Goal: Task Accomplishment & Management: Manage account settings

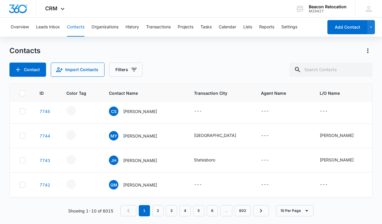
scroll to position [71, 0]
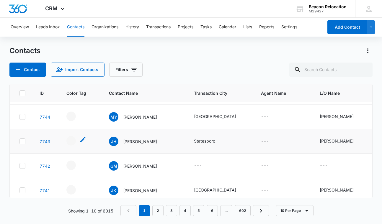
click at [83, 138] on icon "- - Select to Edit Field" at bounding box center [82, 139] width 7 height 7
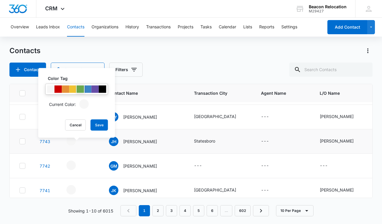
click at [79, 91] on div at bounding box center [80, 89] width 7 height 7
click at [99, 124] on button "Save" at bounding box center [99, 125] width 17 height 11
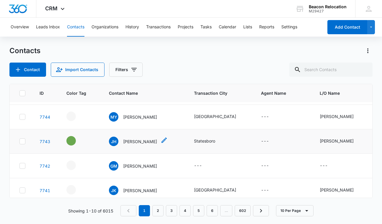
click at [161, 139] on icon "Contact Name - James Hinkel - Select to Edit Field" at bounding box center [163, 140] width 5 height 5
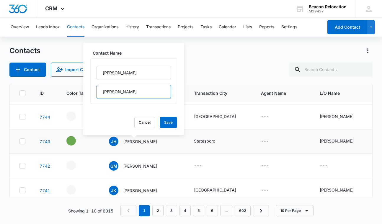
click at [134, 95] on input "[PERSON_NAME]" at bounding box center [133, 92] width 74 height 14
type input "[PERSON_NAME] - [GEOGRAPHIC_DATA]"
click at [168, 125] on button "Save" at bounding box center [168, 122] width 17 height 11
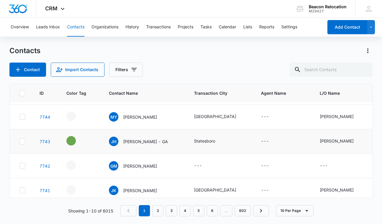
click at [273, 141] on icon "Agent Name - - Select to Edit Field" at bounding box center [275, 141] width 5 height 5
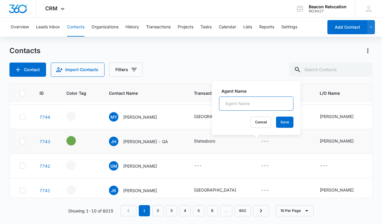
click at [262, 102] on input "Agent Name" at bounding box center [256, 103] width 74 height 14
type input "[PERSON_NAME]"
click at [287, 120] on button "Save" at bounding box center [284, 122] width 17 height 11
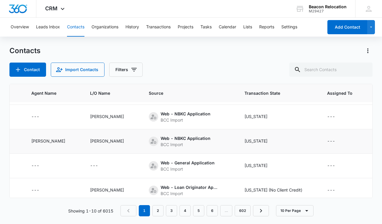
scroll to position [71, 237]
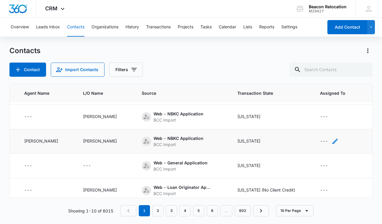
click at [331, 140] on icon "Assigned To - - Select to Edit Field" at bounding box center [334, 141] width 7 height 7
click at [307, 102] on div "Assigned To" at bounding box center [304, 104] width 24 height 6
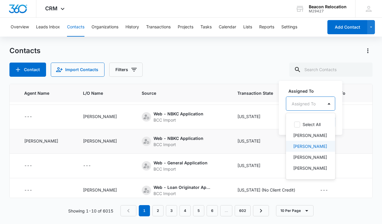
click at [304, 145] on p "[PERSON_NAME]" at bounding box center [310, 146] width 34 height 6
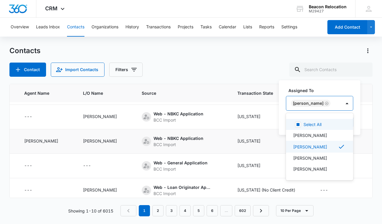
click at [331, 102] on div "[PERSON_NAME]" at bounding box center [313, 103] width 55 height 14
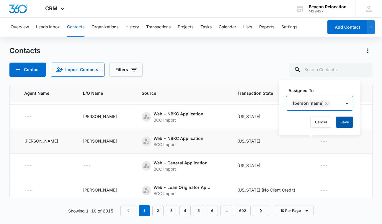
click at [336, 122] on button "Save" at bounding box center [344, 122] width 17 height 11
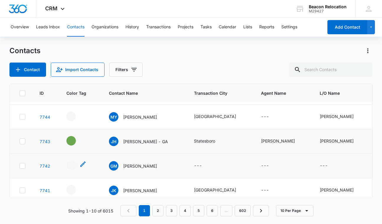
scroll to position [71, 0]
click at [22, 166] on icon at bounding box center [22, 165] width 5 height 5
click at [19, 166] on input "checkbox" at bounding box center [19, 166] width 0 height 0
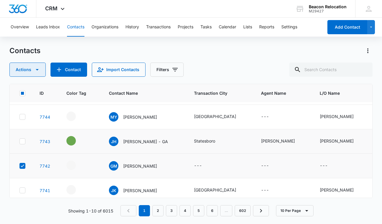
click at [39, 68] on icon "button" at bounding box center [37, 69] width 7 height 7
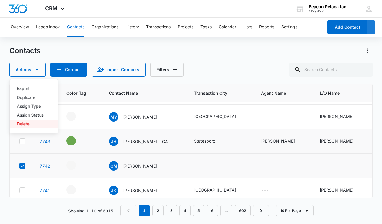
click at [27, 123] on div "Delete" at bounding box center [30, 124] width 27 height 4
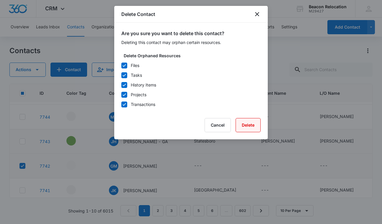
click at [245, 123] on button "Delete" at bounding box center [247, 125] width 25 height 14
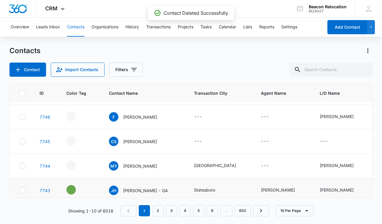
scroll to position [69, 0]
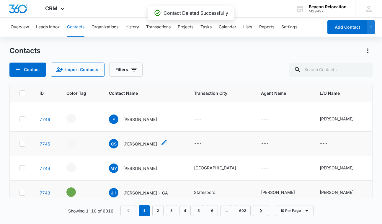
click at [167, 143] on icon "Contact Name - Caroline Schloesser - Select to Edit Field" at bounding box center [163, 142] width 5 height 5
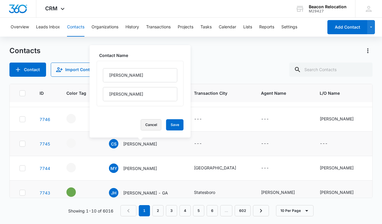
click at [151, 123] on button "Cancel" at bounding box center [151, 124] width 21 height 11
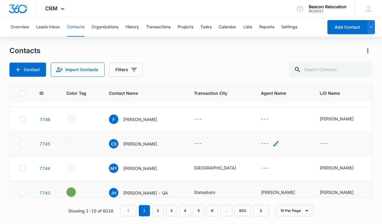
click at [272, 144] on icon "Agent Name - - Select to Edit Field" at bounding box center [275, 143] width 7 height 7
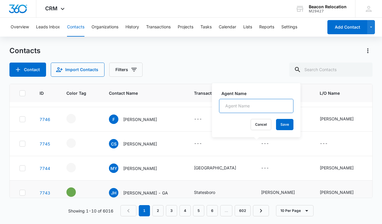
click at [260, 104] on input "Agent Name" at bounding box center [256, 106] width 74 height 14
drag, startPoint x: 272, startPoint y: 105, endPoint x: 218, endPoint y: 105, distance: 53.7
click at [218, 105] on div "Agent Name [PERSON_NAME] Cancel Save" at bounding box center [256, 110] width 89 height 54
type input "[PERSON_NAME]"
click at [288, 125] on button "Save" at bounding box center [284, 124] width 17 height 11
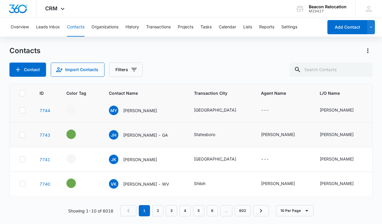
scroll to position [127, 0]
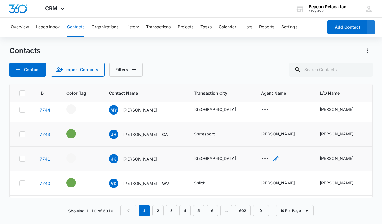
click at [273, 160] on icon "Agent Name - - Select to Edit Field" at bounding box center [275, 158] width 5 height 5
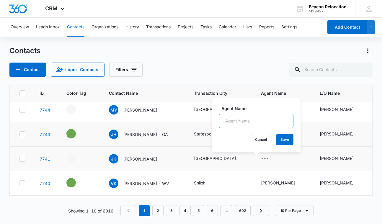
click at [248, 120] on input "Agent Name" at bounding box center [256, 121] width 74 height 14
paste input "[PERSON_NAME]"
type input "[PERSON_NAME]"
click at [282, 137] on button "Save" at bounding box center [284, 139] width 17 height 11
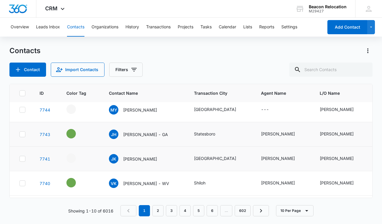
click at [81, 155] on icon "- - Select to Edit Field" at bounding box center [82, 156] width 7 height 7
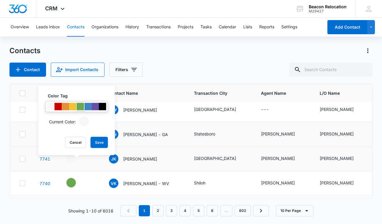
click at [78, 106] on div at bounding box center [80, 106] width 7 height 7
click at [96, 142] on button "Save" at bounding box center [99, 142] width 17 height 11
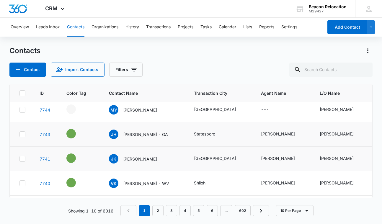
click at [161, 156] on icon "Contact Name - Jaimie Kuehl - Select to Edit Field" at bounding box center [163, 157] width 5 height 5
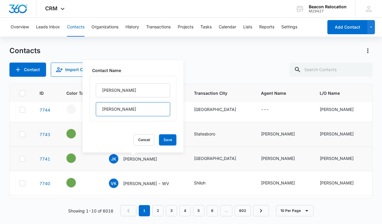
click at [146, 109] on input "[PERSON_NAME]" at bounding box center [133, 109] width 74 height 14
type input "[PERSON_NAME] - [GEOGRAPHIC_DATA]"
click at [172, 140] on button "Save" at bounding box center [167, 139] width 17 height 11
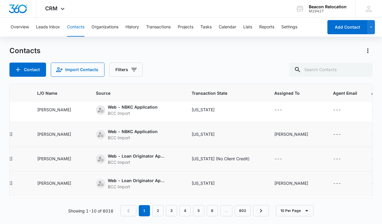
scroll to position [127, 285]
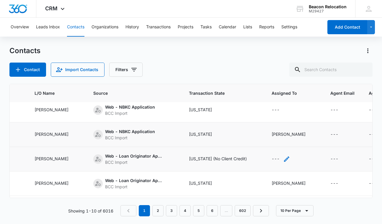
click at [283, 159] on icon "Assigned To - - Select to Edit Field" at bounding box center [286, 159] width 7 height 7
click at [271, 119] on div "Assigned To" at bounding box center [259, 121] width 24 height 6
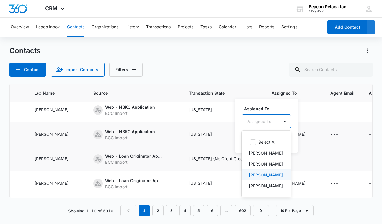
click at [261, 174] on p "[PERSON_NAME]" at bounding box center [266, 175] width 34 height 6
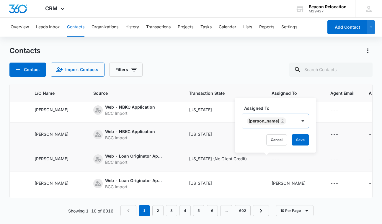
click at [287, 118] on div "[PERSON_NAME]" at bounding box center [269, 121] width 55 height 14
click at [293, 141] on button "Save" at bounding box center [300, 139] width 17 height 11
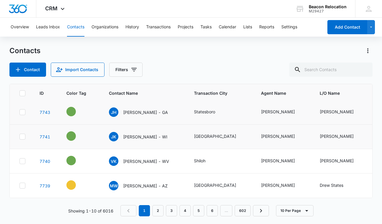
scroll to position [0, 0]
click at [83, 183] on icon "- - Select to Edit Field" at bounding box center [82, 183] width 7 height 7
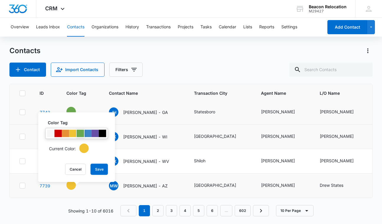
click at [81, 134] on div at bounding box center [80, 133] width 7 height 7
click at [98, 168] on button "Save" at bounding box center [99, 169] width 17 height 11
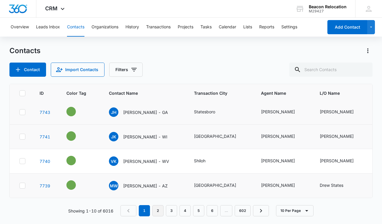
click at [162, 209] on link "2" at bounding box center [157, 210] width 11 height 11
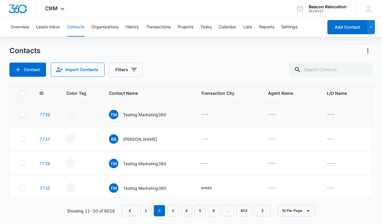
click at [23, 113] on icon at bounding box center [22, 114] width 5 height 5
click at [19, 114] on input "checkbox" at bounding box center [19, 114] width 0 height 0
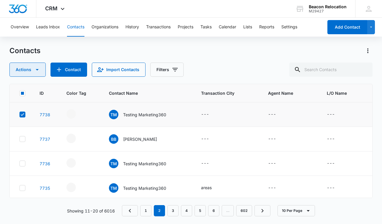
click at [35, 66] on button "Actions" at bounding box center [27, 70] width 36 height 14
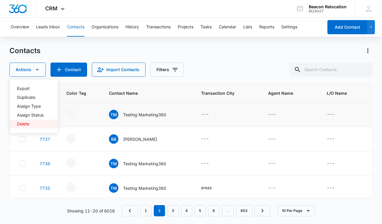
click at [28, 122] on div "Delete" at bounding box center [30, 124] width 27 height 4
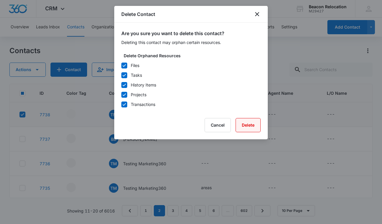
click at [251, 124] on button "Delete" at bounding box center [247, 125] width 25 height 14
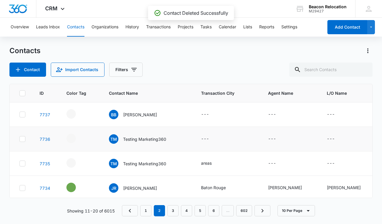
click at [24, 139] on icon at bounding box center [22, 138] width 5 height 5
click at [19, 139] on input "checkbox" at bounding box center [19, 139] width 0 height 0
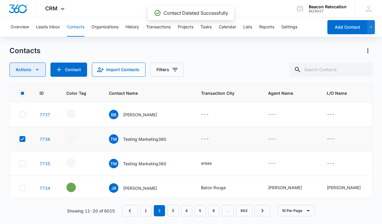
click at [32, 67] on button "Actions" at bounding box center [27, 70] width 36 height 14
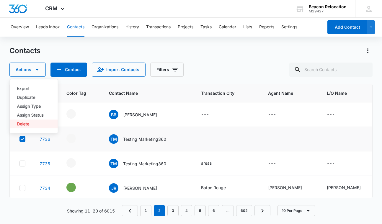
click at [25, 124] on div "Delete" at bounding box center [30, 124] width 27 height 4
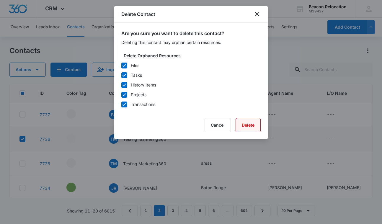
click at [253, 124] on button "Delete" at bounding box center [247, 125] width 25 height 14
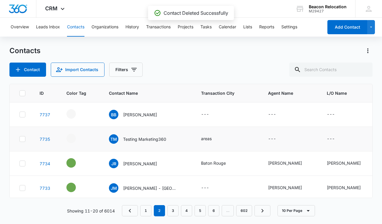
click at [24, 139] on icon at bounding box center [22, 138] width 5 height 5
click at [19, 139] on input "checkbox" at bounding box center [19, 139] width 0 height 0
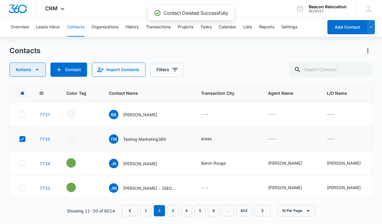
click at [35, 70] on icon "button" at bounding box center [37, 69] width 7 height 7
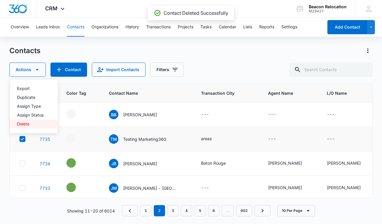
click at [24, 123] on div "Delete" at bounding box center [30, 124] width 27 height 4
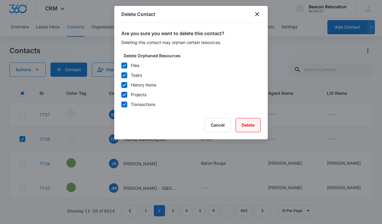
click at [248, 126] on button "Delete" at bounding box center [247, 125] width 25 height 14
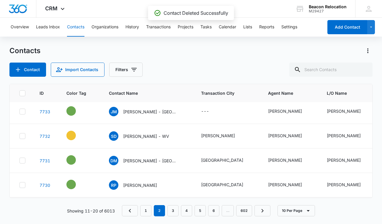
scroll to position [64, 0]
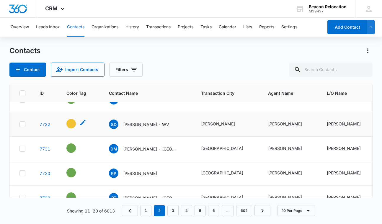
click at [83, 122] on icon "- - Select to Edit Field" at bounding box center [82, 122] width 7 height 7
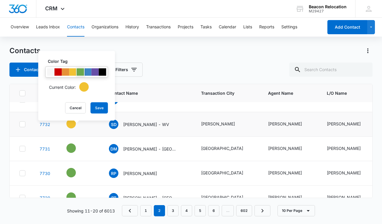
click at [79, 73] on div at bounding box center [80, 71] width 7 height 7
click at [99, 107] on button "Save" at bounding box center [99, 107] width 17 height 11
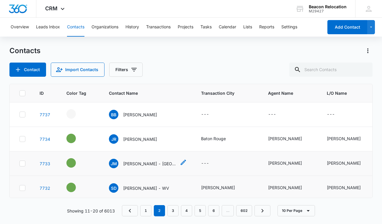
scroll to position [0, 0]
click at [147, 210] on link "1" at bounding box center [145, 210] width 11 height 11
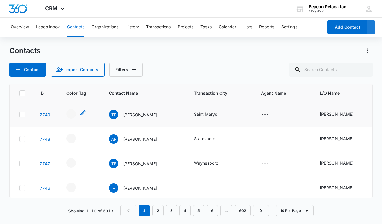
click at [82, 112] on icon "- - Select to Edit Field" at bounding box center [82, 112] width 7 height 7
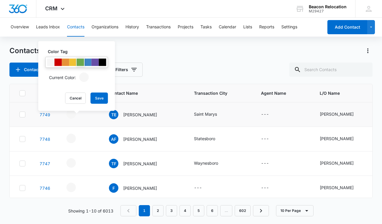
click at [79, 62] on div at bounding box center [80, 62] width 7 height 7
click at [100, 97] on button "Save" at bounding box center [99, 98] width 17 height 11
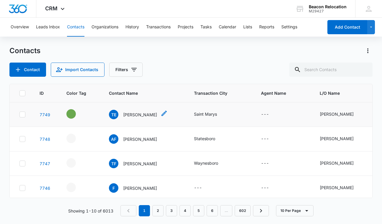
click at [161, 113] on icon "Contact Name - travis Esposito - Select to Edit Field" at bounding box center [163, 113] width 5 height 5
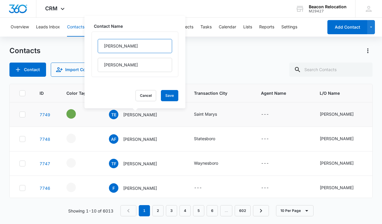
click at [105, 46] on input "[PERSON_NAME]" at bounding box center [135, 46] width 74 height 14
type input "[PERSON_NAME]"
click at [129, 67] on input "[PERSON_NAME]" at bounding box center [135, 65] width 74 height 14
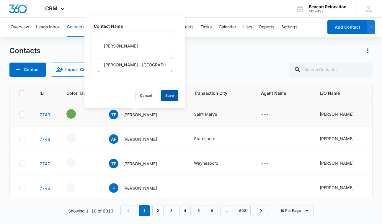
type input "[PERSON_NAME] - [GEOGRAPHIC_DATA]"
click at [173, 97] on button "Save" at bounding box center [169, 95] width 17 height 11
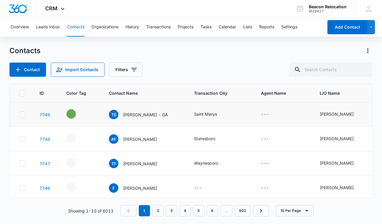
click at [273, 114] on icon "Agent Name - - Select to Edit Field" at bounding box center [275, 114] width 5 height 5
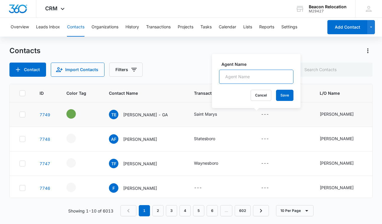
click at [266, 75] on input "Agent Name" at bounding box center [256, 77] width 74 height 14
type input "[PERSON_NAME]"
click at [281, 92] on button "Save" at bounding box center [284, 95] width 17 height 11
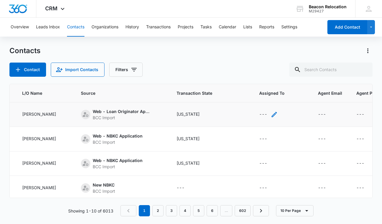
scroll to position [0, 297]
click at [271, 113] on icon "Assigned To - - Select to Edit Field" at bounding box center [274, 114] width 7 height 7
click at [258, 76] on div "Assigned To" at bounding box center [247, 77] width 24 height 6
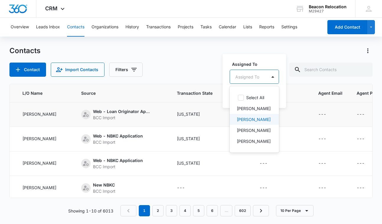
click at [252, 121] on p "[PERSON_NAME]" at bounding box center [254, 119] width 34 height 6
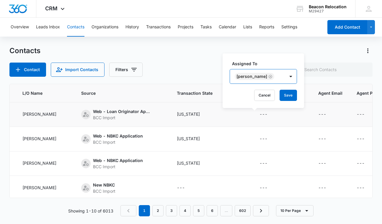
click at [275, 73] on div "[PERSON_NAME]" at bounding box center [257, 76] width 55 height 14
click at [280, 97] on button "Save" at bounding box center [287, 95] width 17 height 11
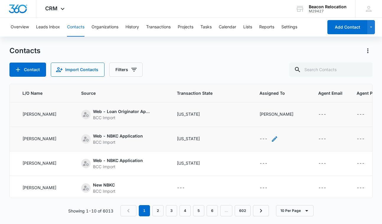
click at [271, 138] on icon "Assigned To - - Select to Edit Field" at bounding box center [274, 138] width 7 height 7
click at [264, 98] on div "Assigned To" at bounding box center [248, 101] width 37 height 13
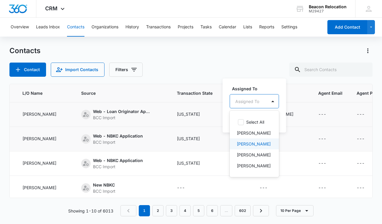
click at [248, 145] on p "[PERSON_NAME]" at bounding box center [254, 144] width 34 height 6
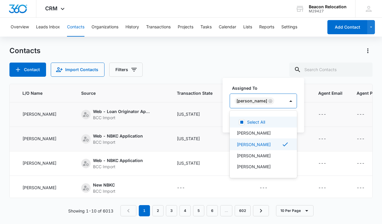
click at [277, 102] on div "[PERSON_NAME]" at bounding box center [257, 101] width 55 height 14
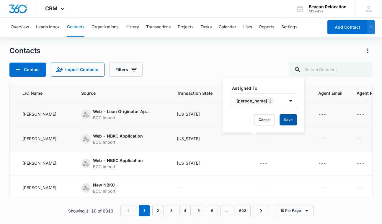
click at [281, 121] on button "Save" at bounding box center [287, 119] width 17 height 11
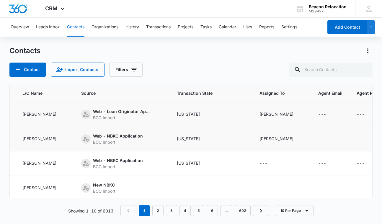
click at [272, 164] on icon "Assigned To - - Select to Edit Field" at bounding box center [274, 163] width 5 height 5
click at [267, 125] on div at bounding box center [273, 126] width 12 height 14
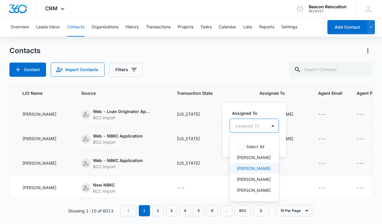
click at [262, 169] on div "[PERSON_NAME]" at bounding box center [254, 168] width 34 height 6
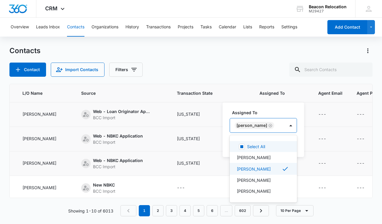
click at [276, 123] on div "[PERSON_NAME]" at bounding box center [257, 125] width 55 height 14
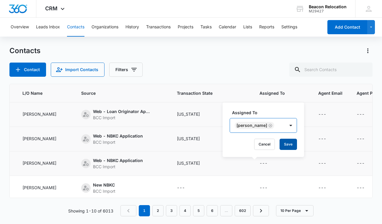
click at [281, 142] on button "Save" at bounding box center [287, 144] width 17 height 11
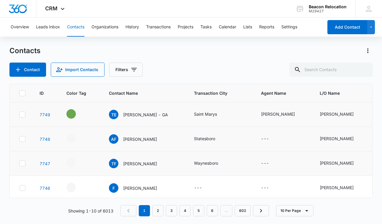
scroll to position [0, 0]
click at [82, 137] on icon "- - Select to Edit Field" at bounding box center [82, 137] width 7 height 7
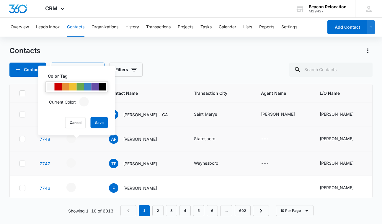
click at [73, 91] on div at bounding box center [76, 86] width 63 height 11
click at [73, 89] on div at bounding box center [72, 86] width 7 height 7
click at [100, 127] on button "Save" at bounding box center [99, 122] width 17 height 11
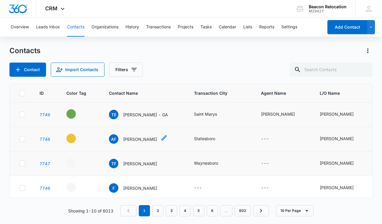
click at [161, 138] on icon "Contact Name - Alesia Franco - Select to Edit Field" at bounding box center [164, 137] width 7 height 7
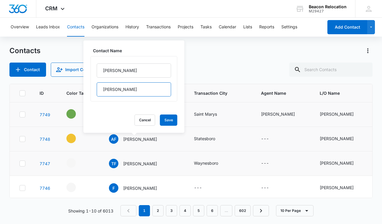
click at [145, 90] on input "[PERSON_NAME]" at bounding box center [134, 89] width 74 height 14
type input "Franco - GA"
click at [169, 117] on button "Save" at bounding box center [168, 119] width 17 height 11
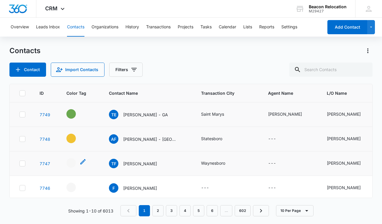
click at [84, 162] on icon "- - Select to Edit Field" at bounding box center [82, 161] width 7 height 7
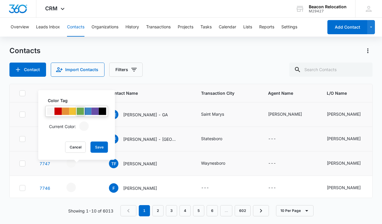
click at [80, 111] on div at bounding box center [80, 111] width 7 height 7
click at [104, 147] on button "Save" at bounding box center [99, 147] width 17 height 11
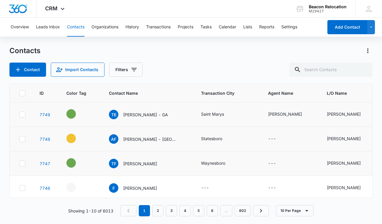
click at [161, 161] on icon "Contact Name - Tory Ferguson - Select to Edit Field" at bounding box center [163, 162] width 5 height 5
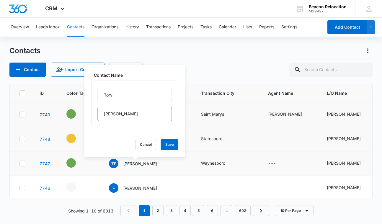
click at [138, 116] on input "[PERSON_NAME]" at bounding box center [135, 114] width 74 height 14
type input "[PERSON_NAME] - [GEOGRAPHIC_DATA]"
click at [172, 148] on button "Save" at bounding box center [169, 144] width 17 height 11
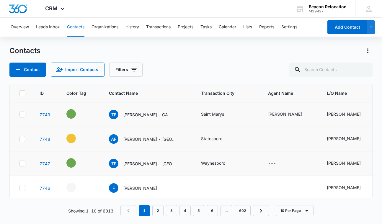
click at [280, 165] on icon "Agent Name - - Select to Edit Field" at bounding box center [282, 163] width 5 height 5
click at [270, 125] on input "Agent Name" at bounding box center [256, 126] width 74 height 14
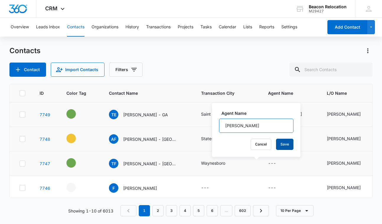
type input "[PERSON_NAME]"
click at [282, 145] on button "Save" at bounding box center [284, 144] width 17 height 11
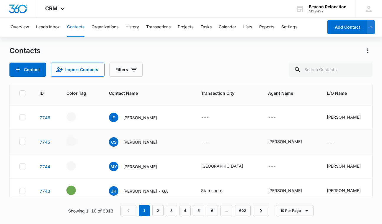
scroll to position [73, 0]
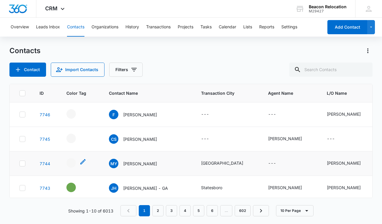
click at [83, 162] on icon "- - Select to Edit Field" at bounding box center [82, 161] width 5 height 5
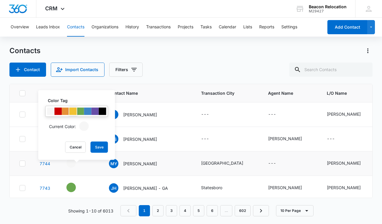
click at [73, 110] on div at bounding box center [72, 111] width 7 height 7
click at [99, 148] on button "Save" at bounding box center [99, 147] width 17 height 11
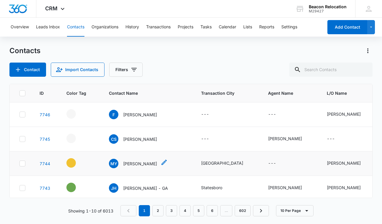
click at [161, 163] on icon "Contact Name - Michael Yancey - Select to Edit Field" at bounding box center [164, 162] width 7 height 7
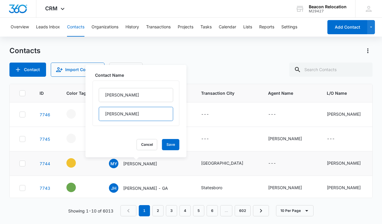
click at [145, 119] on input "[PERSON_NAME]" at bounding box center [136, 114] width 74 height 14
type input "[PERSON_NAME] - [GEOGRAPHIC_DATA]"
click at [168, 143] on button "Save" at bounding box center [170, 144] width 17 height 11
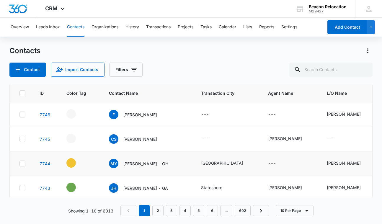
click at [280, 163] on icon "Agent Name - - Select to Edit Field" at bounding box center [282, 163] width 5 height 5
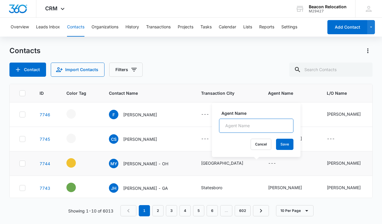
click at [263, 125] on input "Agent Name" at bounding box center [256, 126] width 74 height 14
type input "[PERSON_NAME]"
click at [289, 145] on button "Save" at bounding box center [284, 144] width 17 height 11
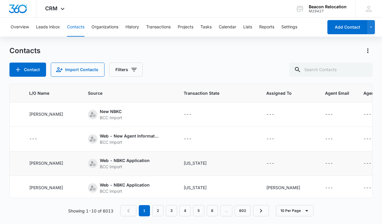
scroll to position [73, 297]
click at [279, 163] on icon "Assigned To - - Select to Edit Field" at bounding box center [281, 163] width 5 height 5
click at [258, 125] on div "Assigned To" at bounding box center [247, 126] width 24 height 6
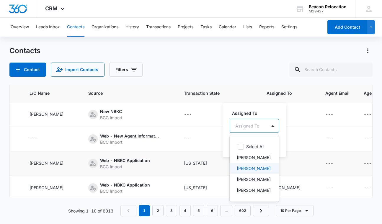
click at [254, 167] on p "[PERSON_NAME]" at bounding box center [254, 168] width 34 height 6
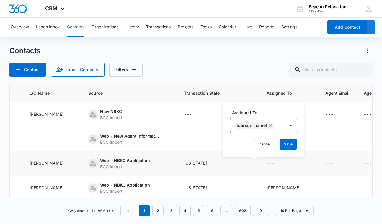
click at [274, 125] on div "[PERSON_NAME]" at bounding box center [257, 125] width 55 height 14
click at [280, 141] on button "Save" at bounding box center [287, 144] width 17 height 11
